Goal: Transaction & Acquisition: Purchase product/service

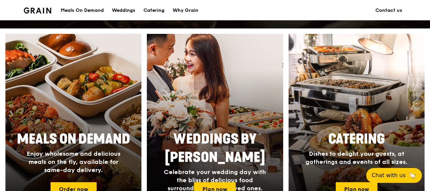
scroll to position [271, 0]
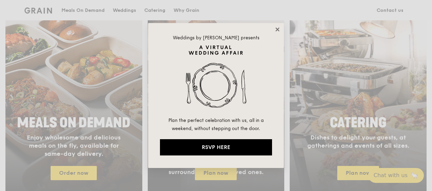
click at [277, 25] on div "Weddings by [PERSON_NAME] presents Plan the perfect celebration with us, all in…" at bounding box center [216, 95] width 136 height 145
click at [277, 29] on icon at bounding box center [277, 29] width 4 height 4
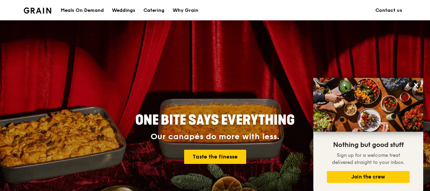
scroll to position [0, 0]
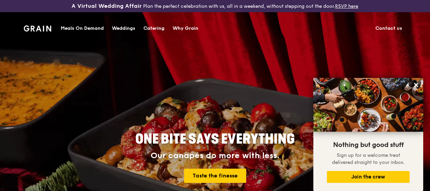
click at [74, 27] on div "Meals On Demand" at bounding box center [82, 28] width 43 height 20
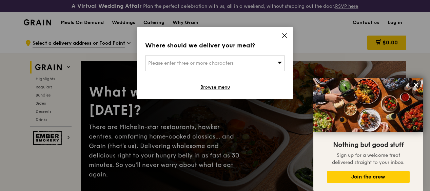
click at [280, 62] on icon at bounding box center [280, 63] width 4 height 2
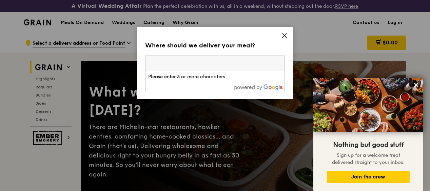
click at [285, 34] on icon at bounding box center [285, 36] width 6 height 6
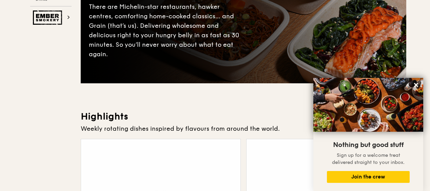
scroll to position [204, 0]
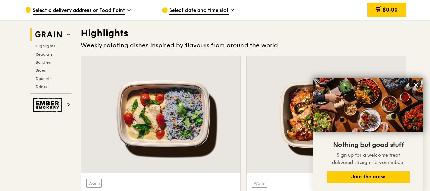
click at [271, 167] on div at bounding box center [326, 115] width 159 height 118
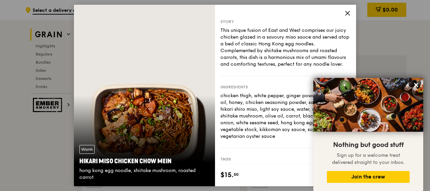
click at [346, 17] on span at bounding box center [348, 14] width 6 height 7
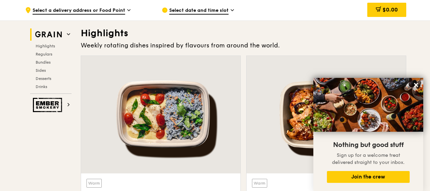
click at [416, 88] on icon at bounding box center [416, 85] width 6 height 6
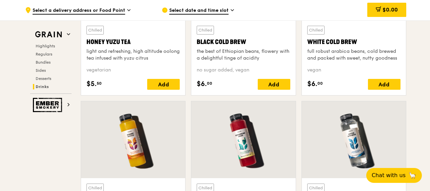
scroll to position [2452, 0]
